Goal: Transaction & Acquisition: Purchase product/service

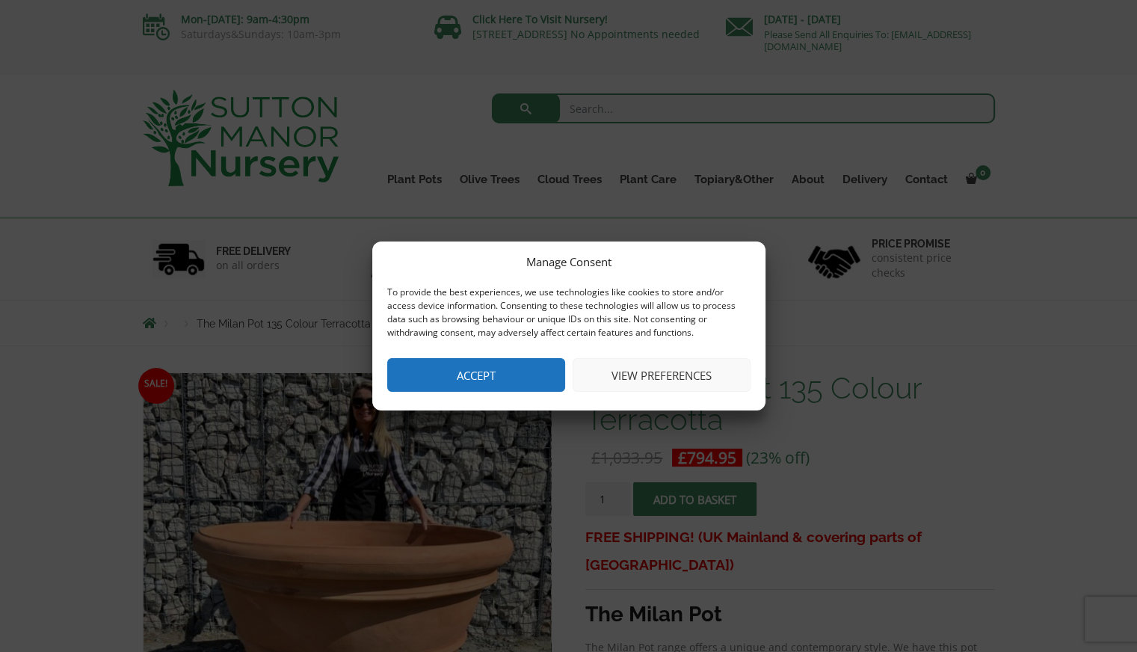
click at [451, 370] on button "Accept" at bounding box center [476, 375] width 178 height 34
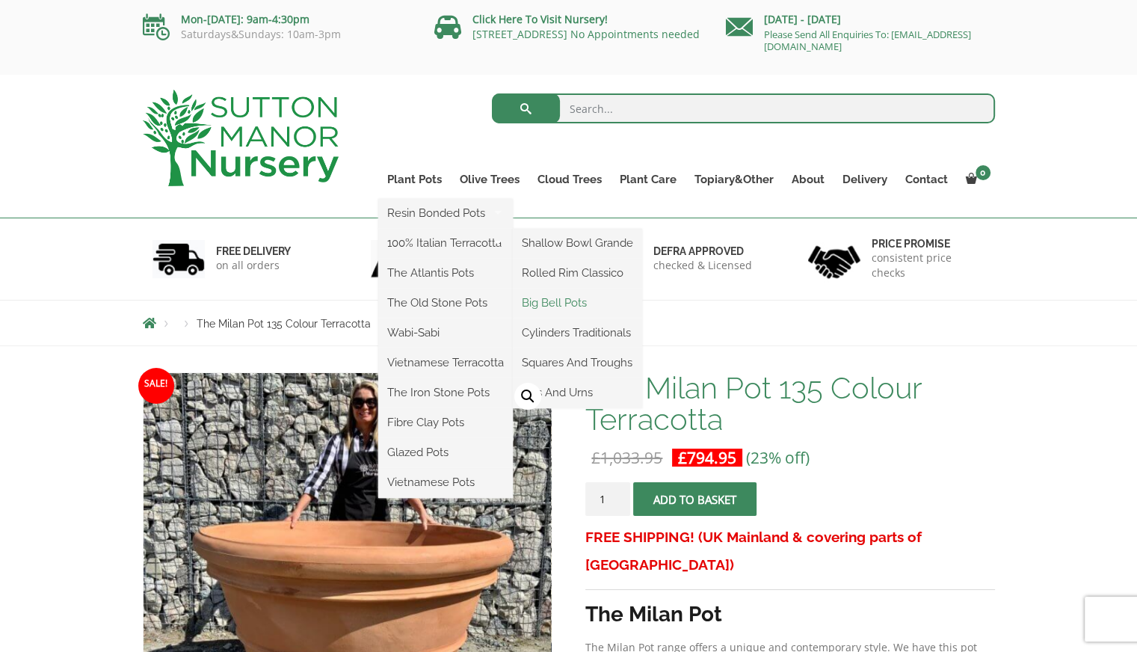
click at [549, 303] on link "Big Bell Pots" at bounding box center [577, 302] width 129 height 22
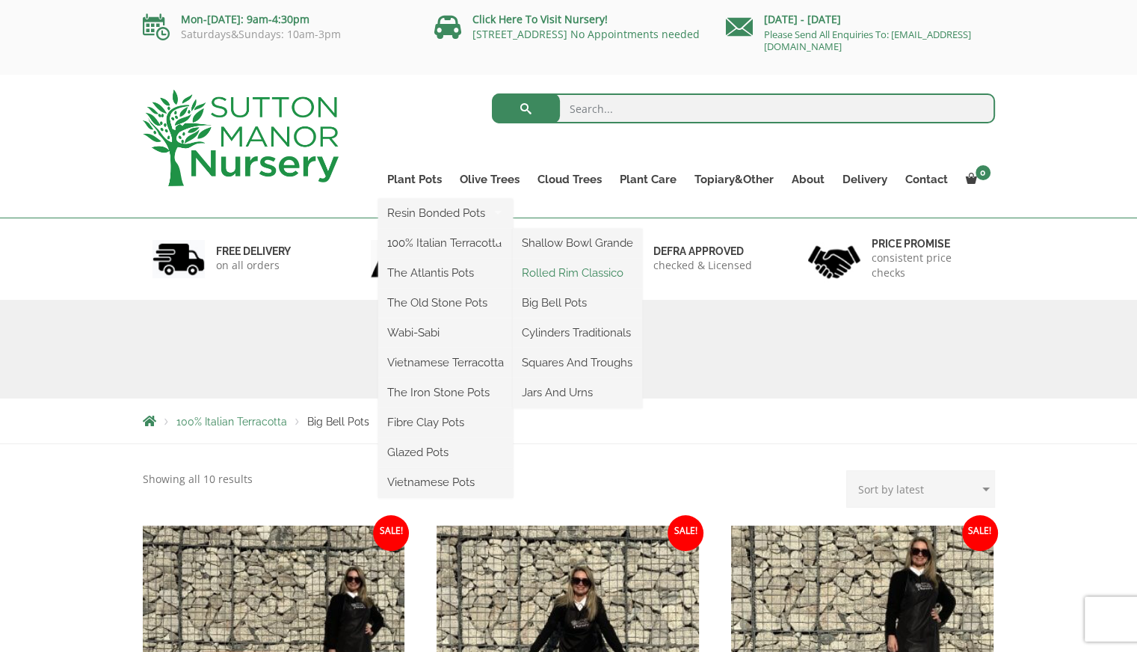
click at [556, 275] on link "Rolled Rim Classico" at bounding box center [577, 273] width 129 height 22
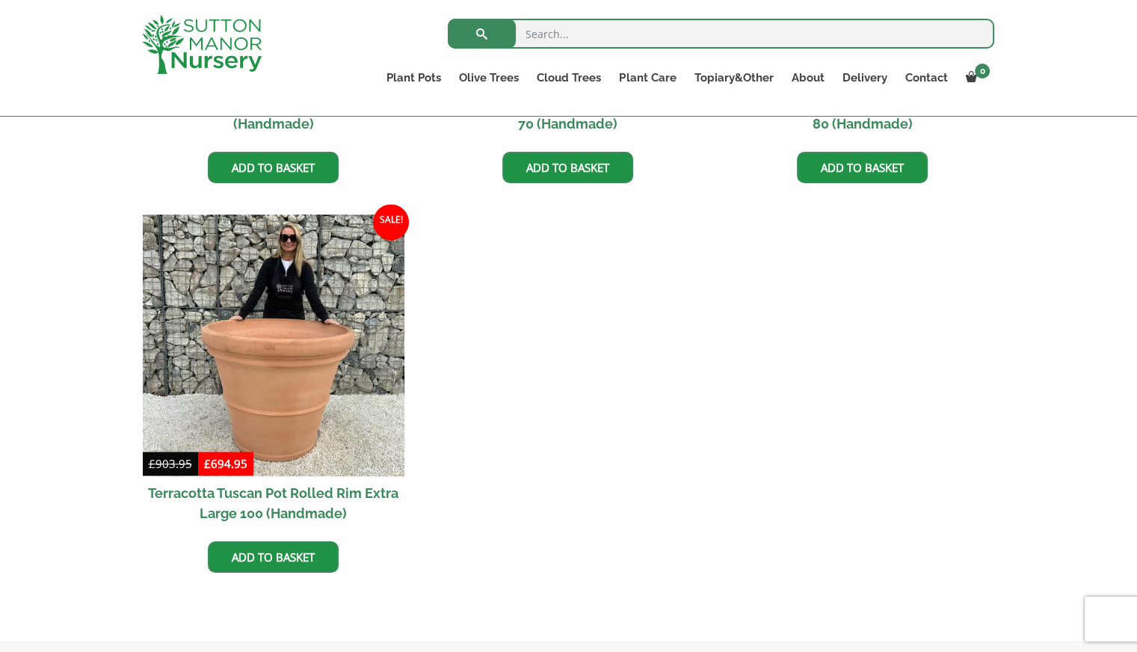
scroll to position [1359, 0]
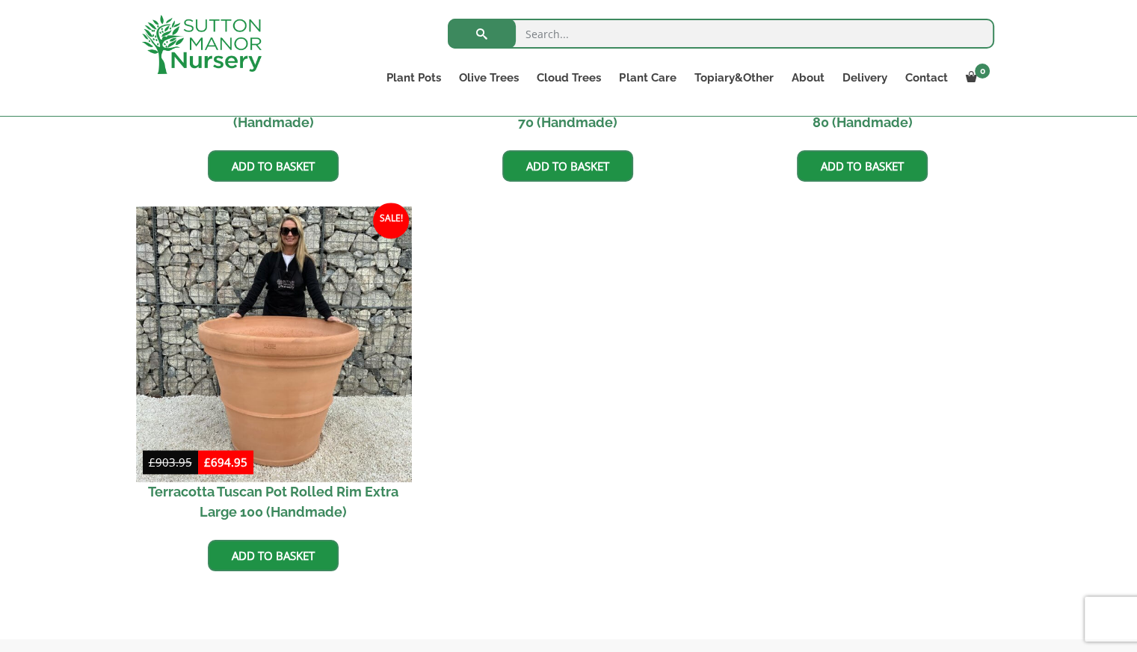
click at [276, 322] on img at bounding box center [273, 343] width 275 height 275
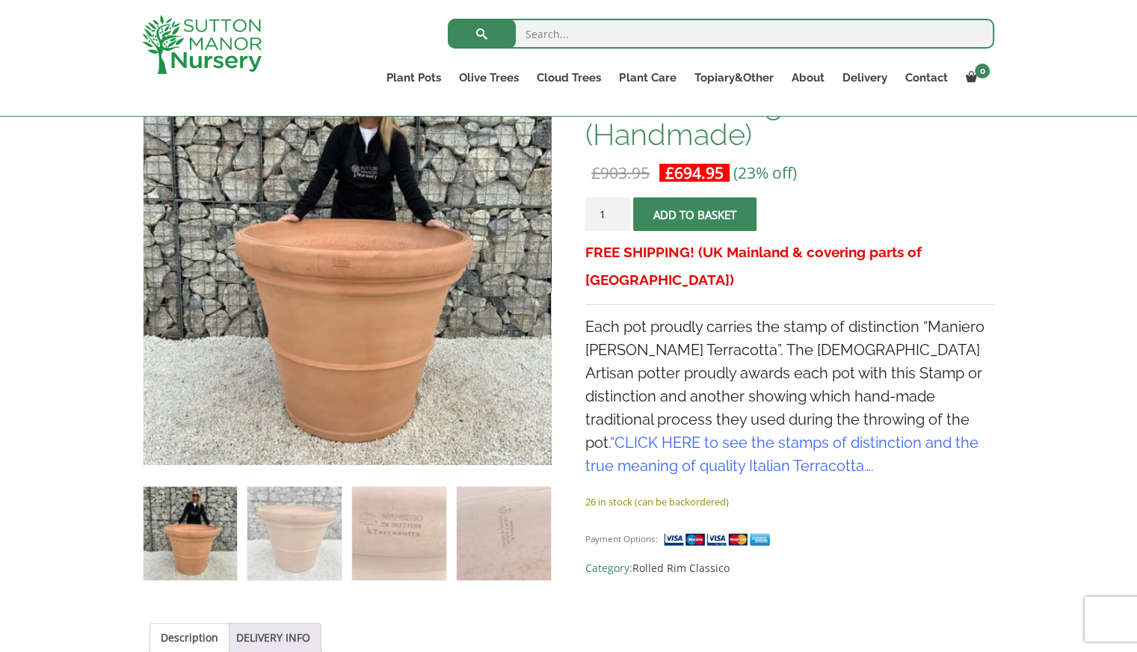
scroll to position [305, 0]
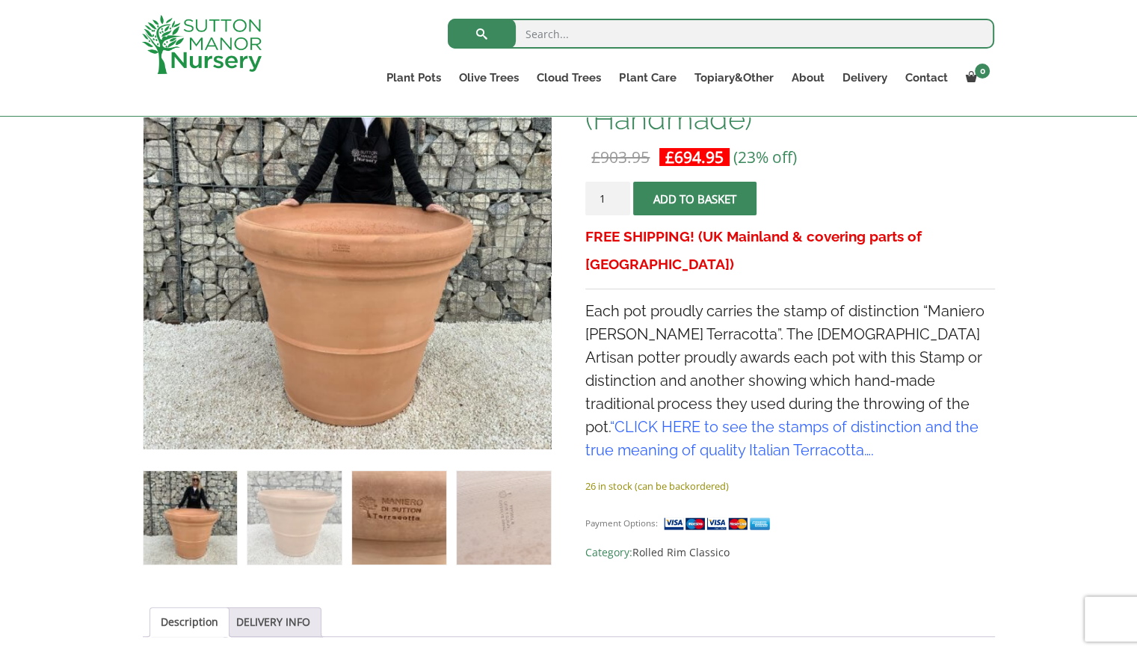
click at [410, 512] on img at bounding box center [398, 517] width 93 height 93
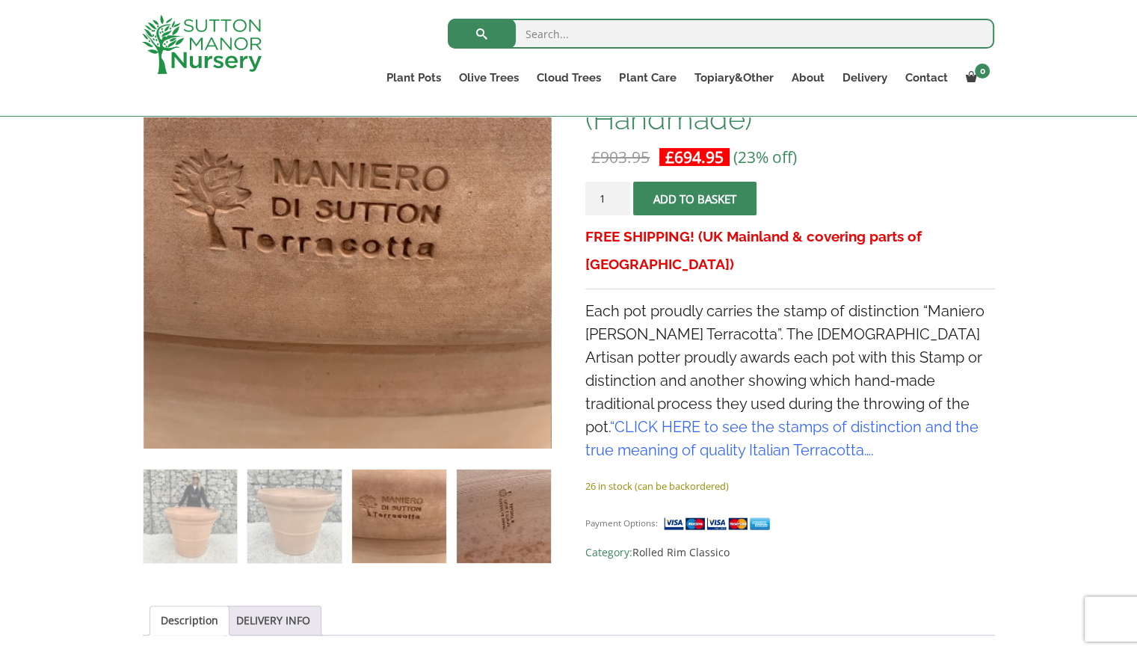
click at [513, 511] on img at bounding box center [503, 515] width 93 height 93
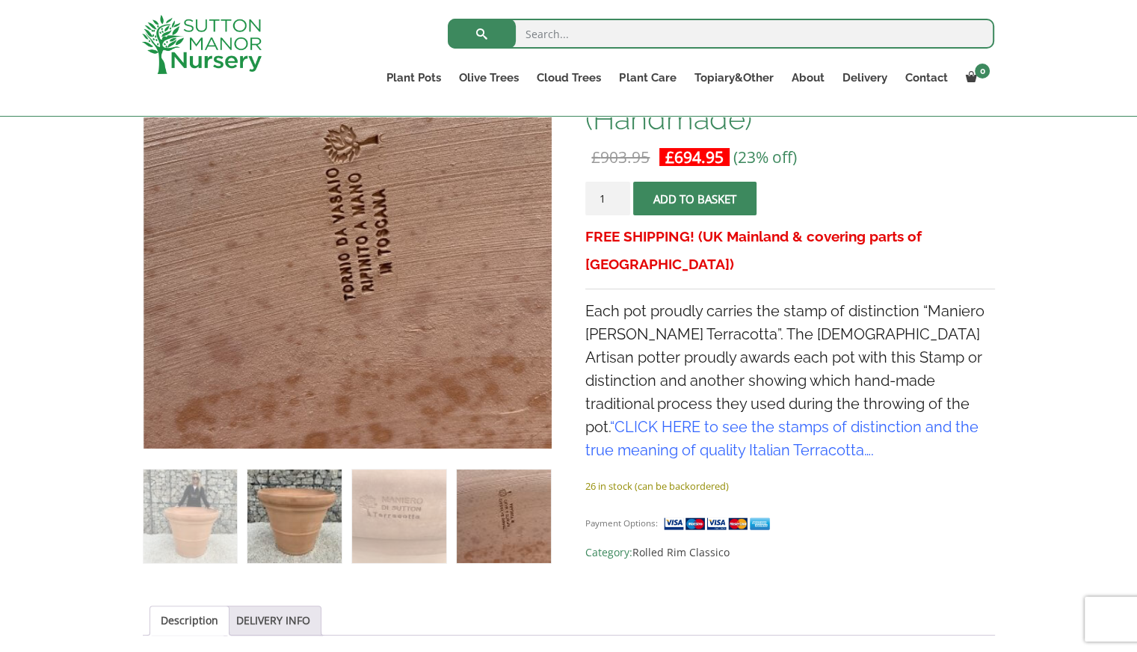
click at [281, 496] on img at bounding box center [293, 515] width 93 height 93
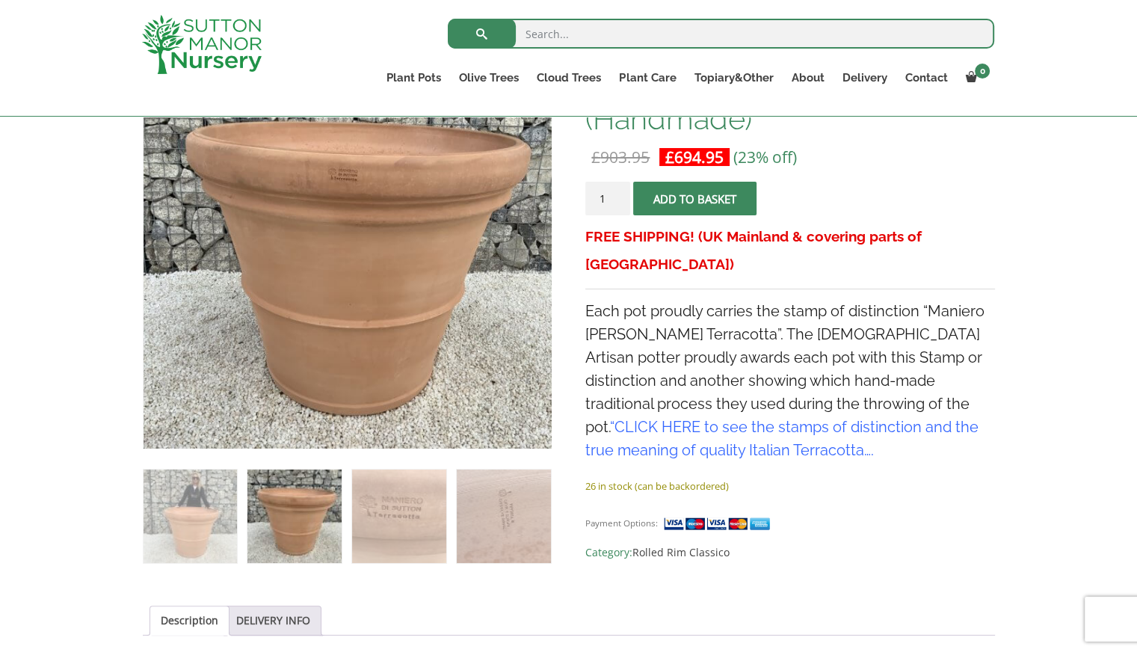
click at [170, 516] on img at bounding box center [190, 515] width 93 height 93
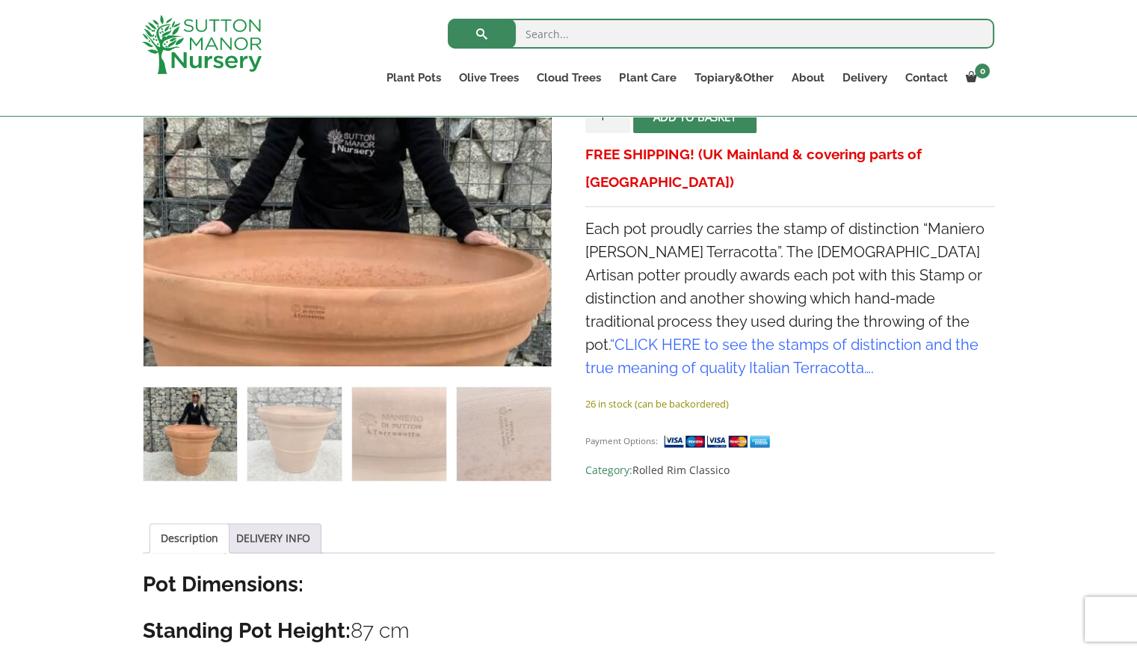
scroll to position [396, 0]
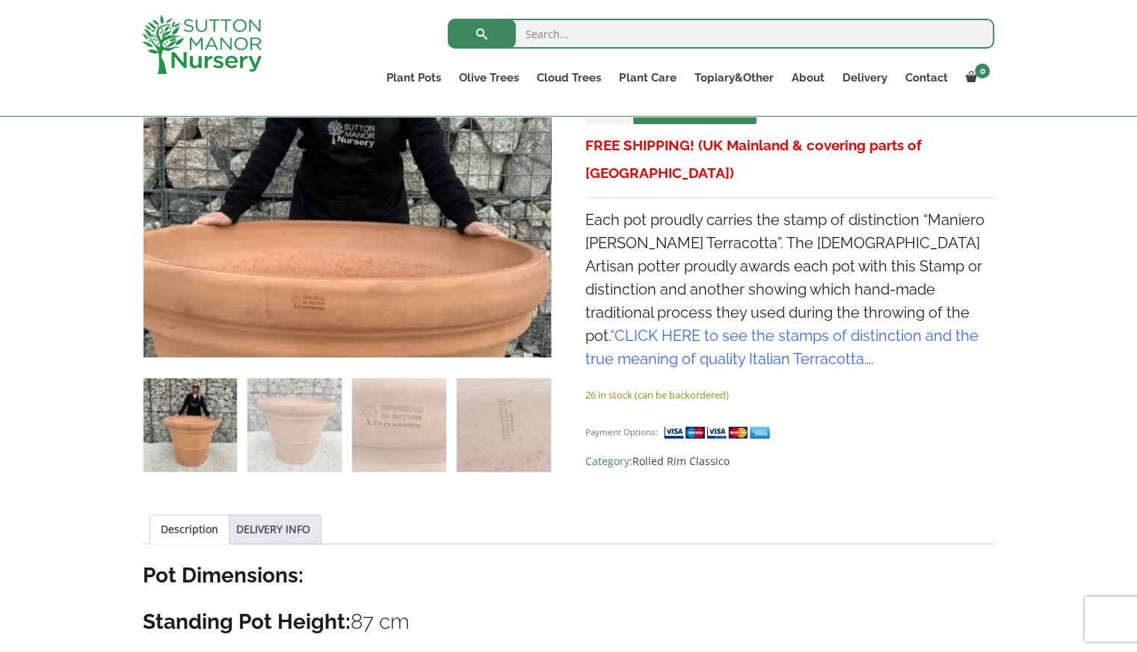
click at [380, 240] on img at bounding box center [319, 297] width 747 height 747
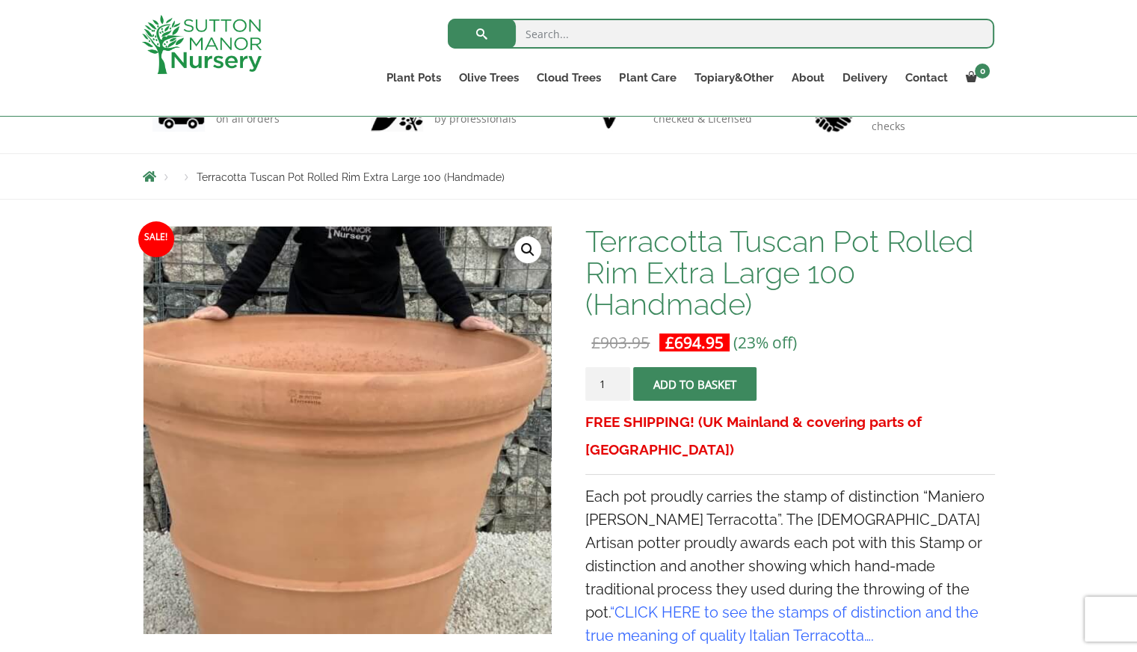
scroll to position [117, 0]
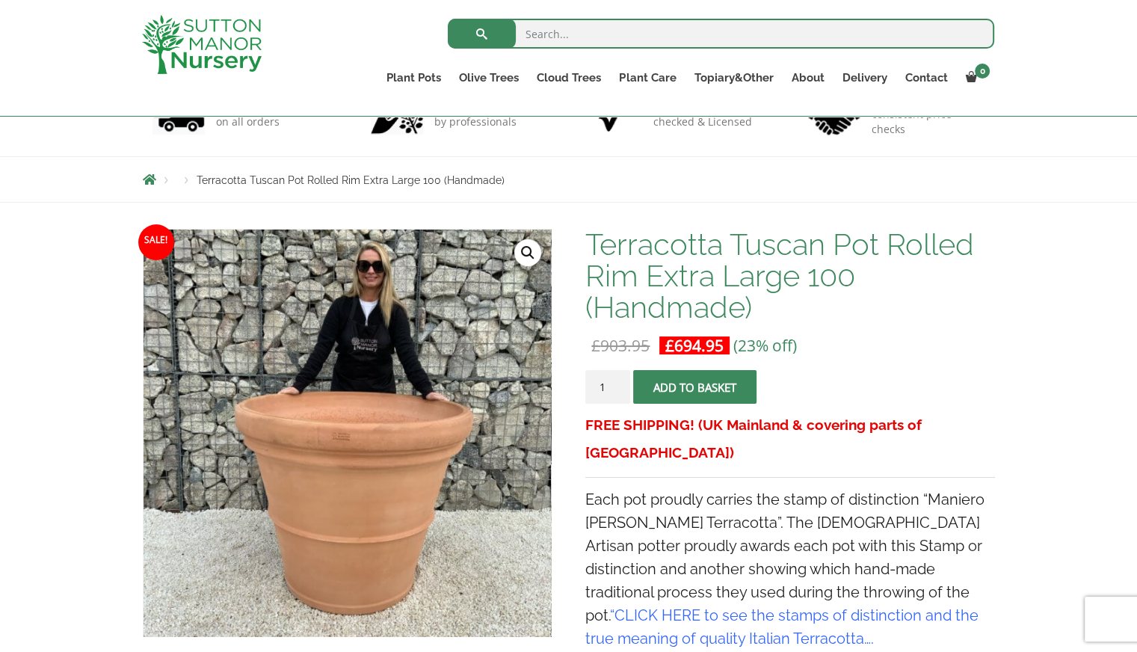
click at [524, 253] on link "🔍" at bounding box center [527, 252] width 27 height 27
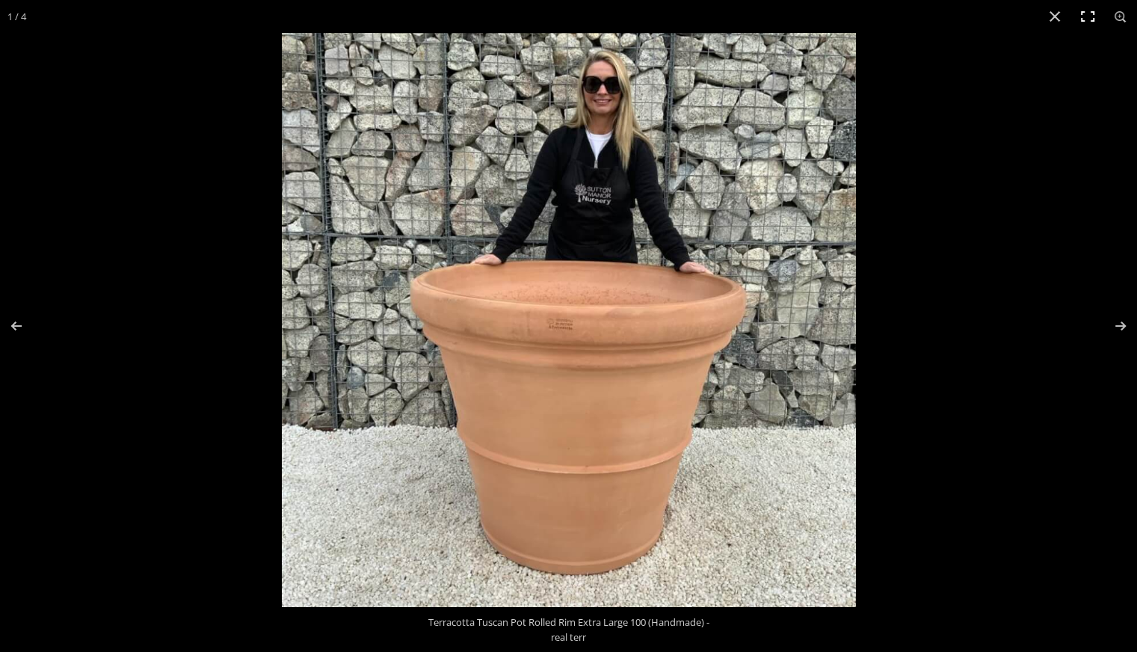
click at [1086, 19] on button "Toggle fullscreen" at bounding box center [1087, 16] width 33 height 33
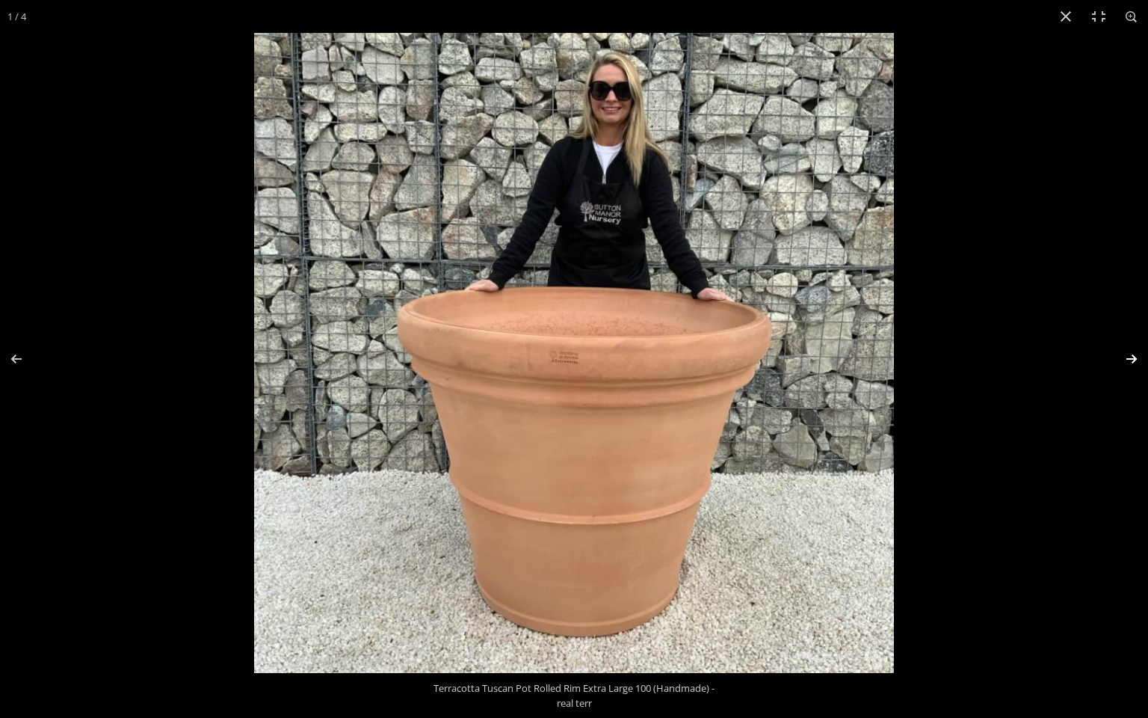
click at [1130, 359] on button "Next (arrow right)" at bounding box center [1122, 358] width 52 height 75
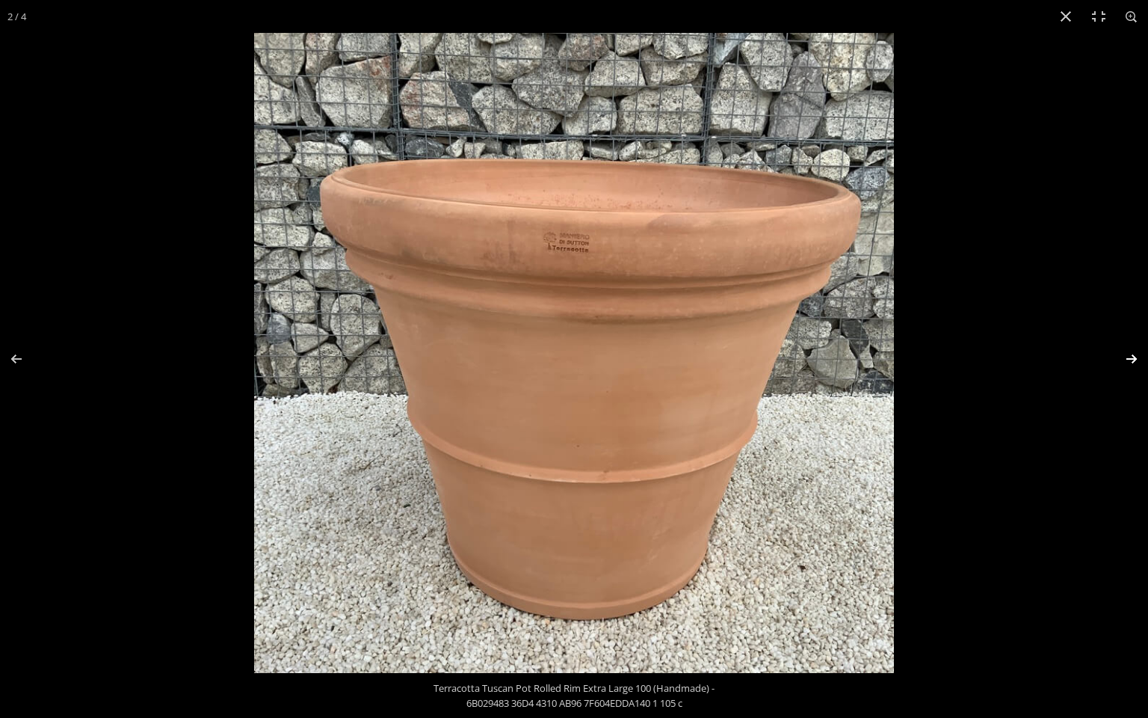
click at [1130, 359] on button "Next (arrow right)" at bounding box center [1122, 358] width 52 height 75
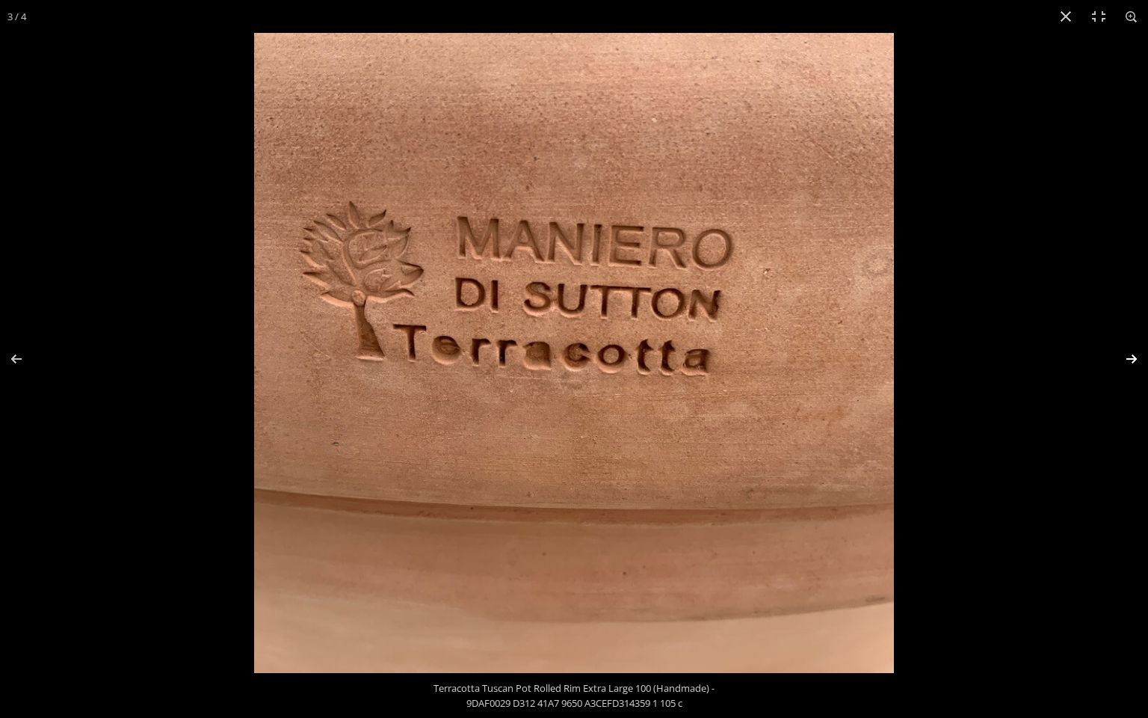
click at [1130, 359] on button "Next (arrow right)" at bounding box center [1122, 358] width 52 height 75
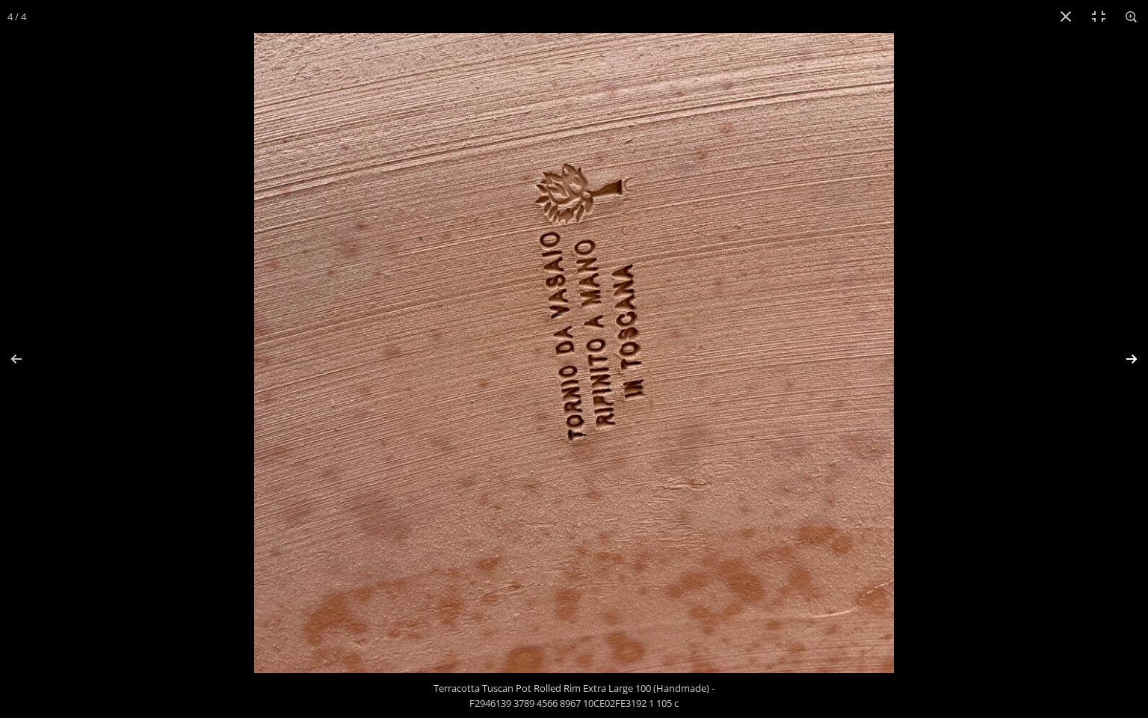
click at [1130, 359] on button "Next (arrow right)" at bounding box center [1122, 358] width 52 height 75
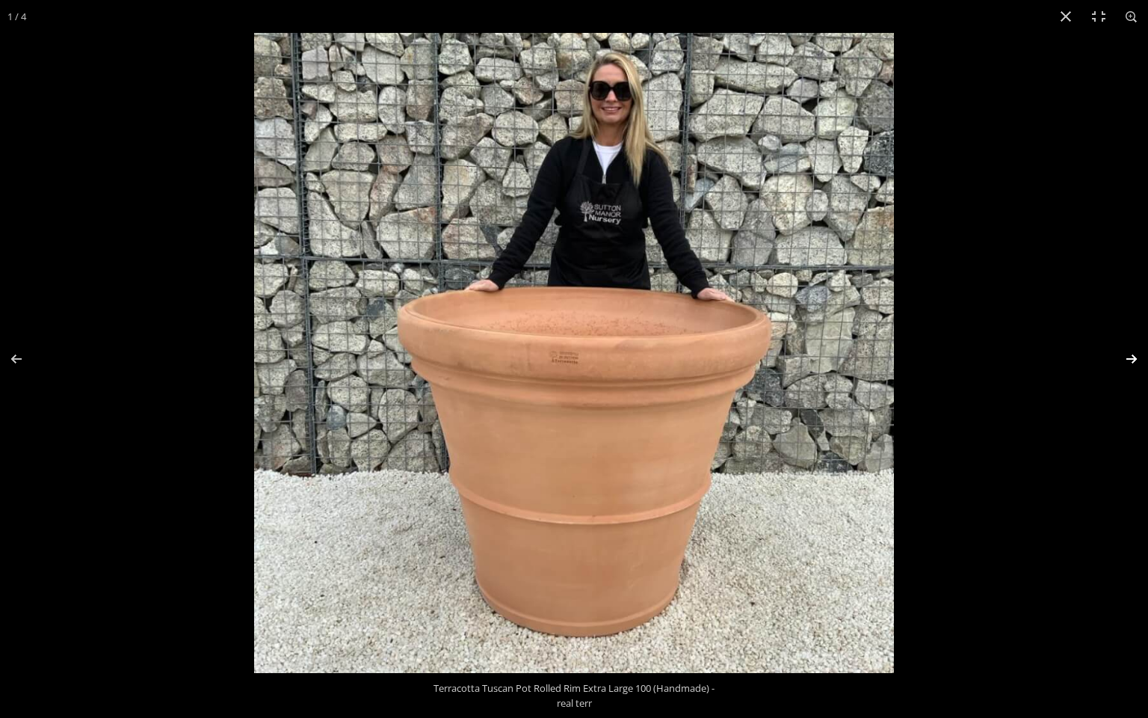
click at [1131, 359] on button "Next (arrow right)" at bounding box center [1122, 358] width 52 height 75
click at [1067, 17] on button "Close (Esc)" at bounding box center [1065, 16] width 33 height 33
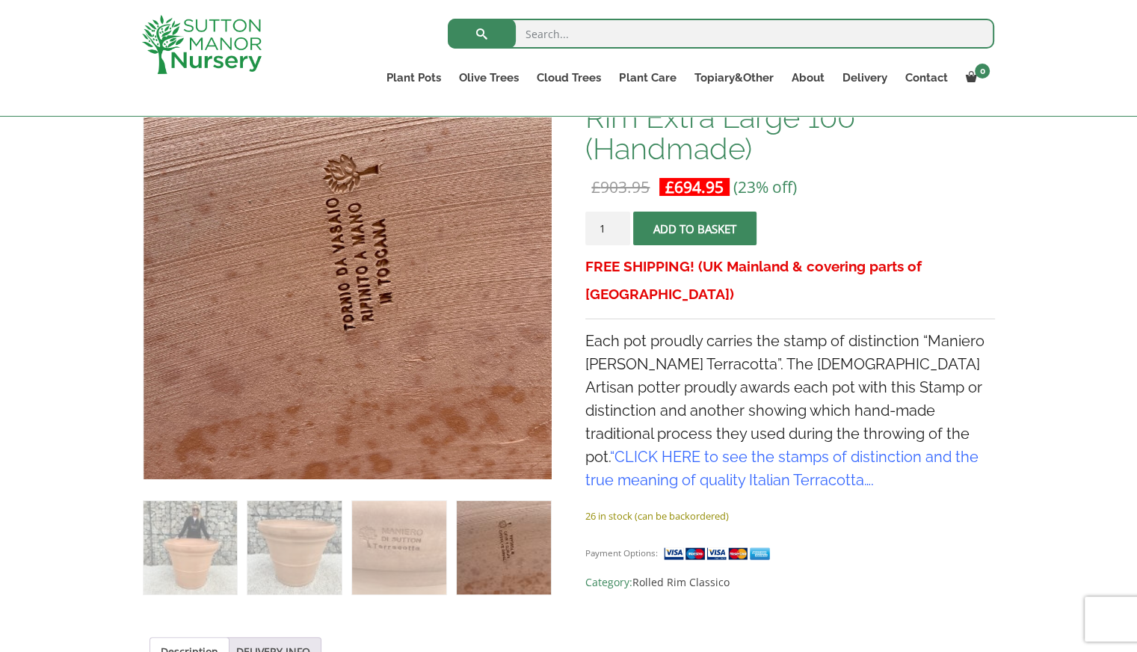
scroll to position [141, 0]
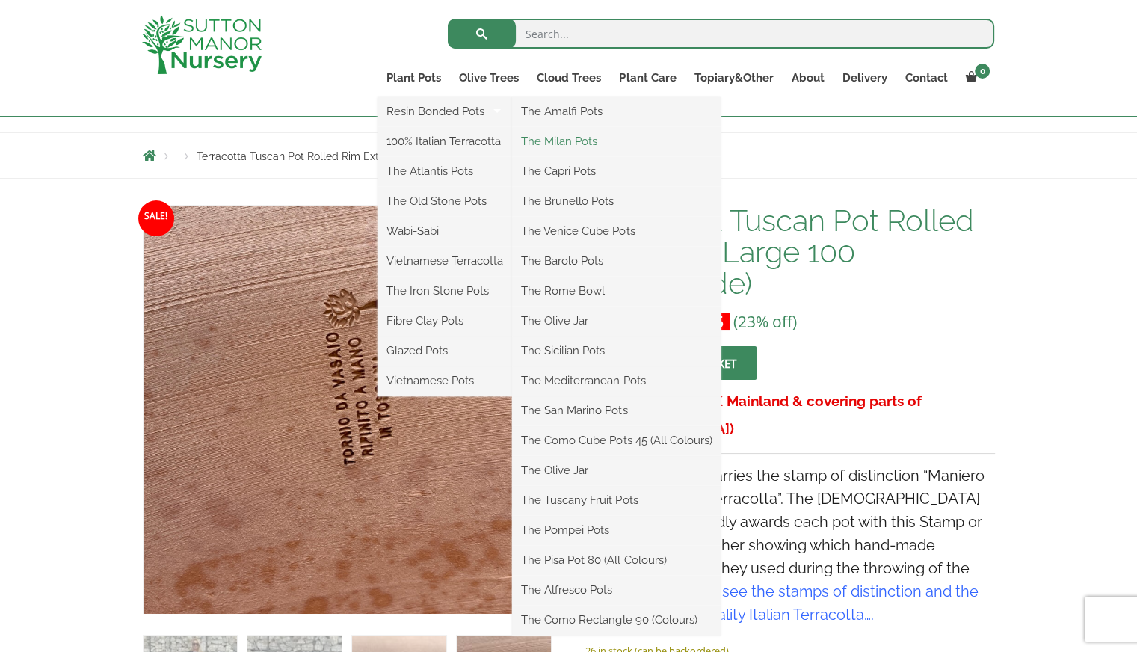
click at [549, 144] on link "The Milan Pots" at bounding box center [616, 141] width 209 height 22
